Goal: Find specific page/section: Find specific page/section

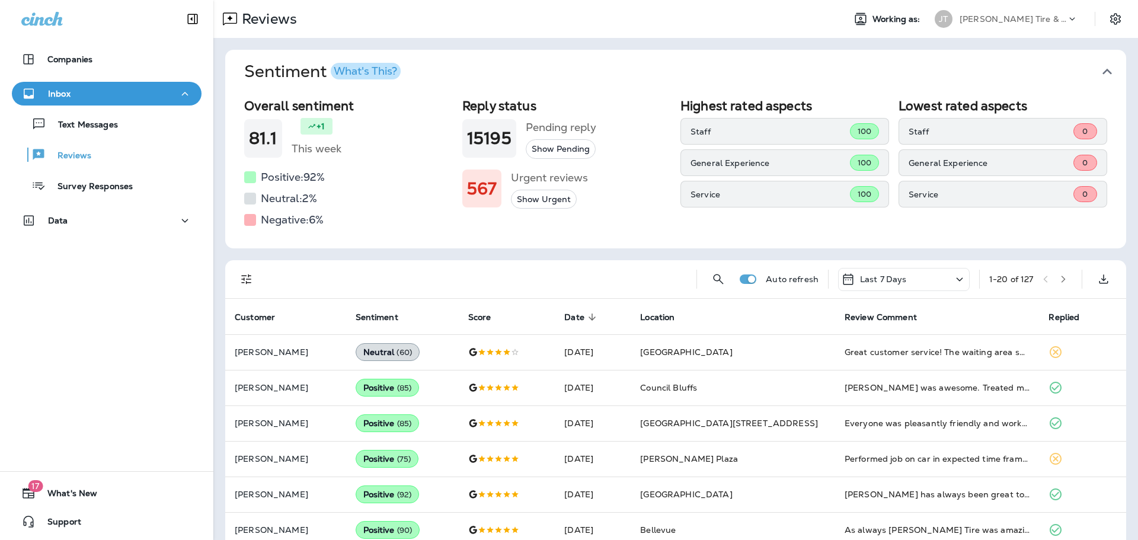
click at [960, 19] on p "[PERSON_NAME] Tire & Auto" at bounding box center [1013, 18] width 107 height 9
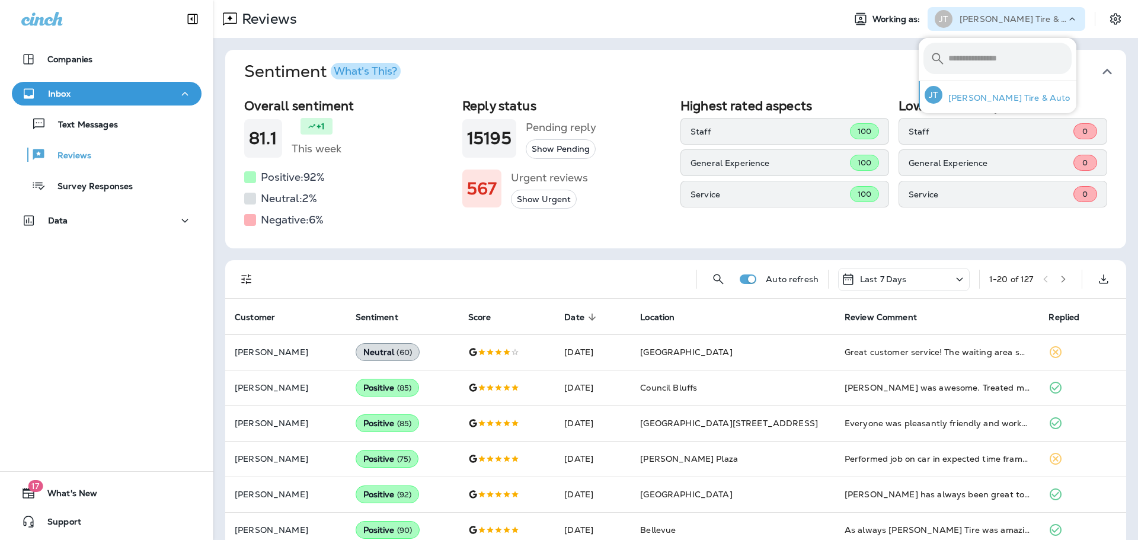
click at [960, 100] on p "[PERSON_NAME] Tire & Auto" at bounding box center [1006, 97] width 128 height 9
click at [245, 281] on icon "Filters" at bounding box center [246, 279] width 14 height 14
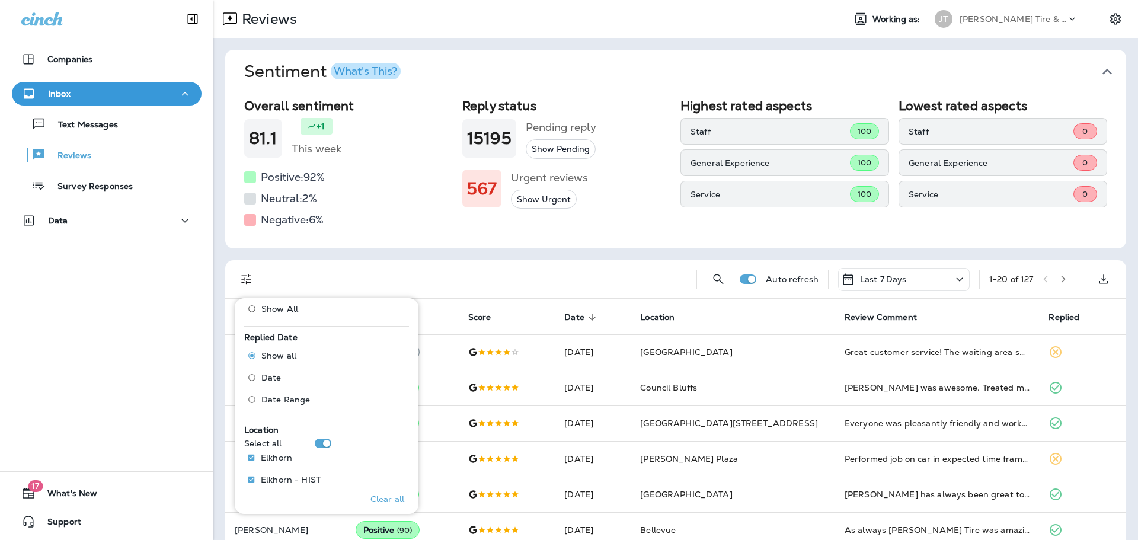
scroll to position [442, 0]
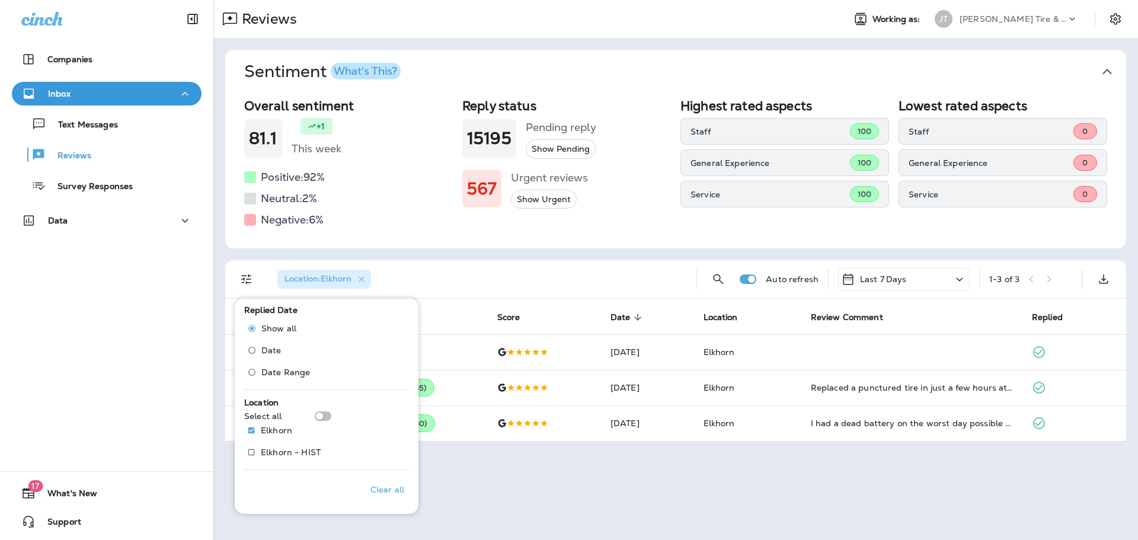
click at [180, 338] on div "Companies Inbox Text Messages Reviews Survey Responses Data 17 What's New Suppo…" at bounding box center [106, 270] width 213 height 540
